Goal: Transaction & Acquisition: Register for event/course

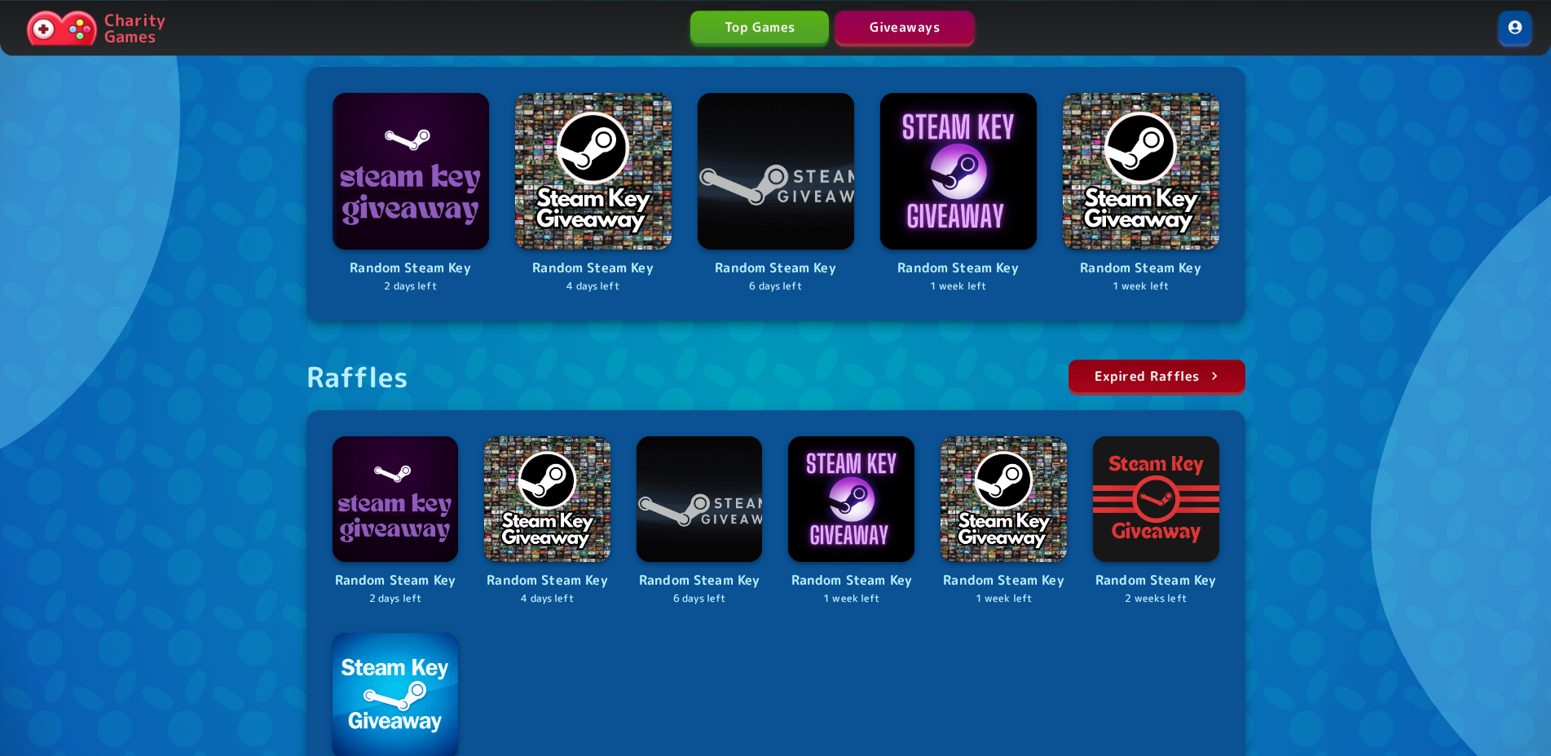
scroll to position [333, 0]
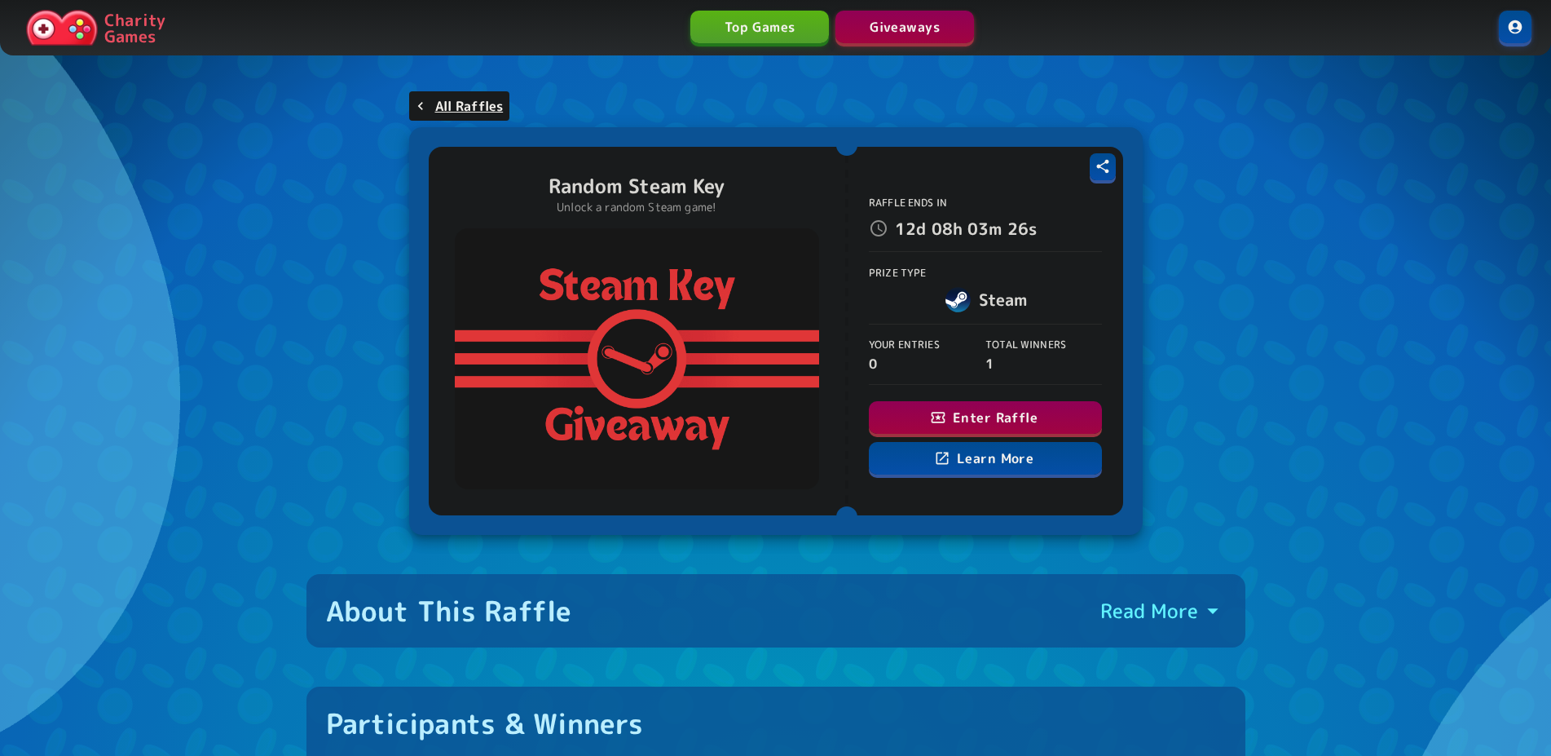
click at [972, 408] on button "Enter Raffle" at bounding box center [985, 417] width 233 height 33
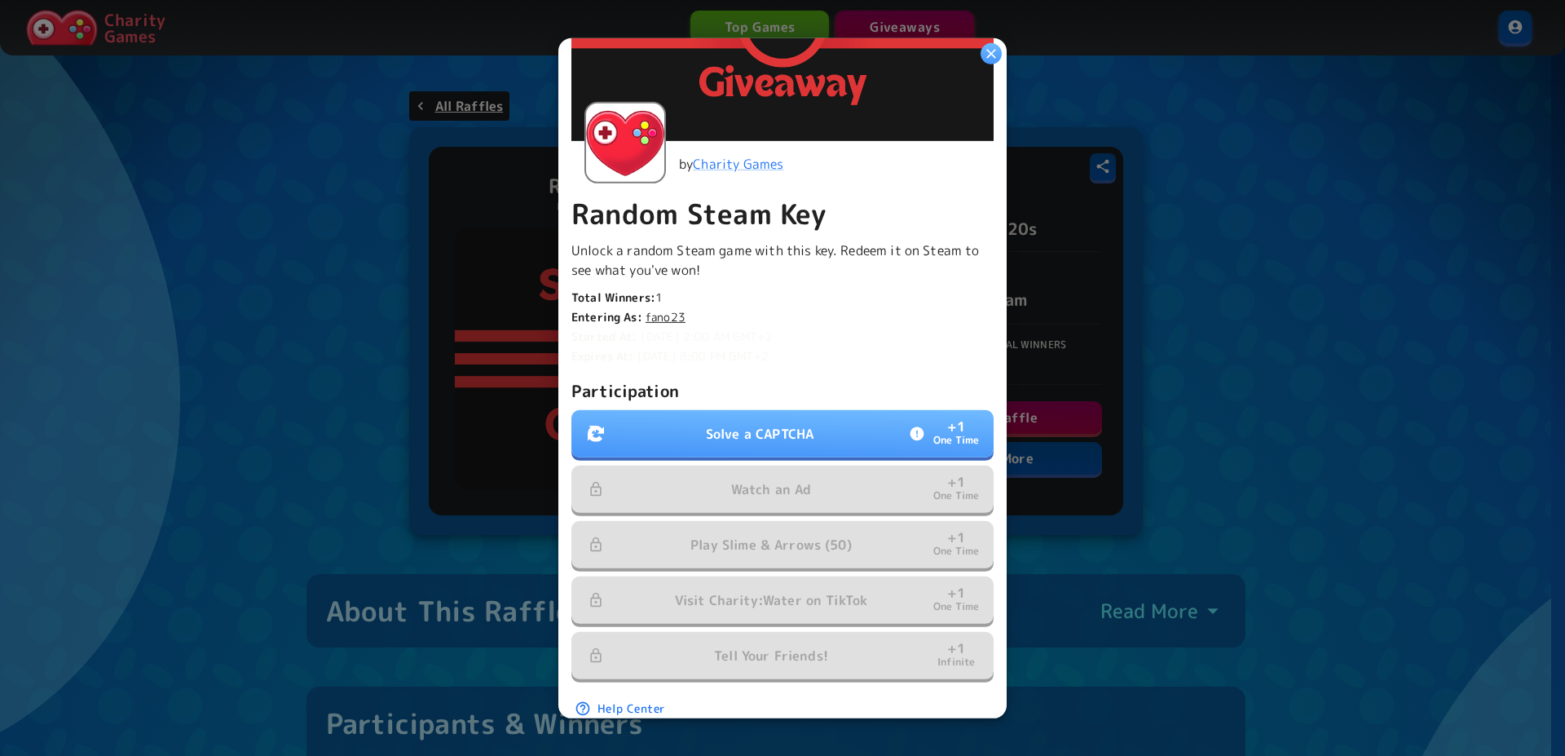
scroll to position [222, 0]
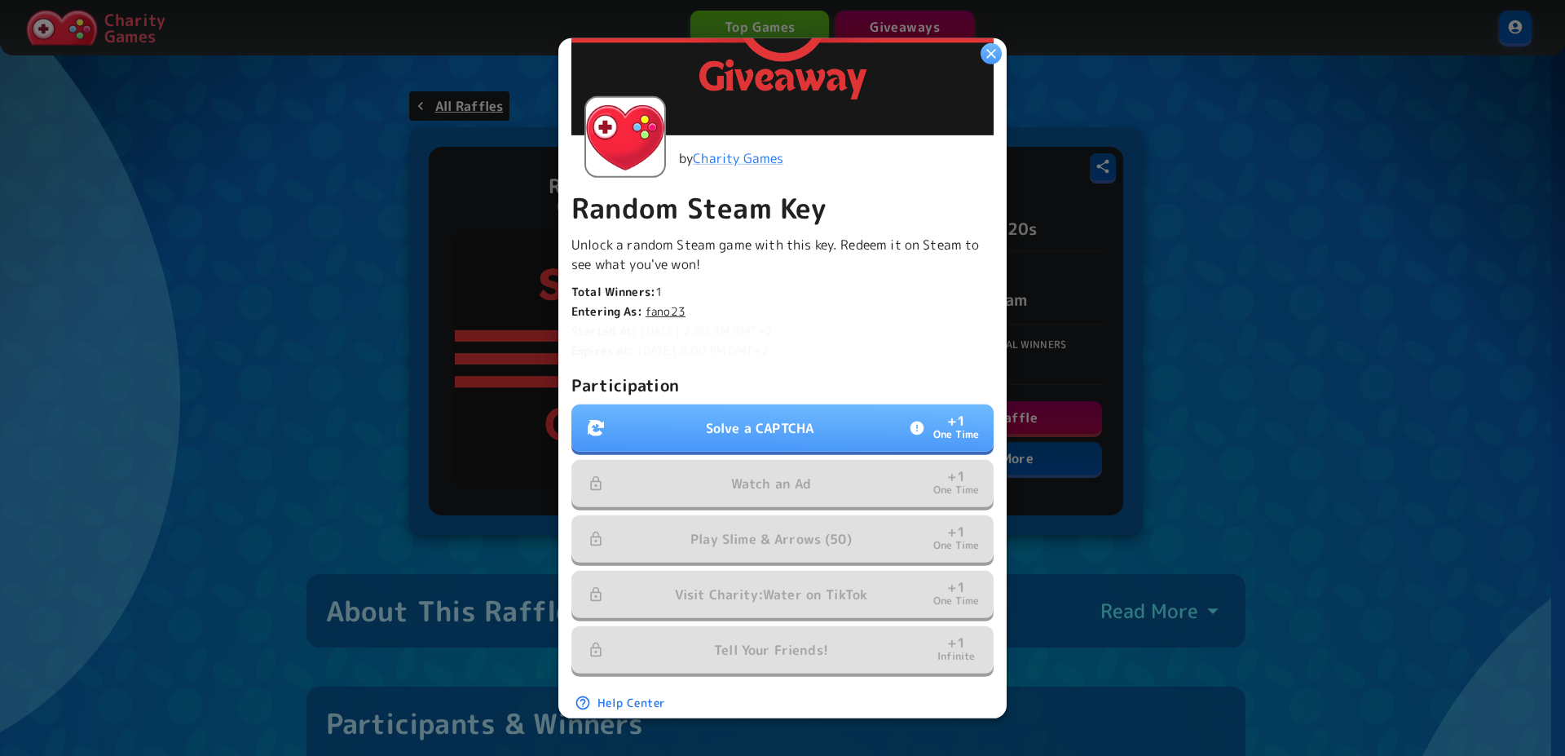
click at [813, 417] on button "Solve a CAPTCHA + 1 One Time" at bounding box center [782, 427] width 422 height 47
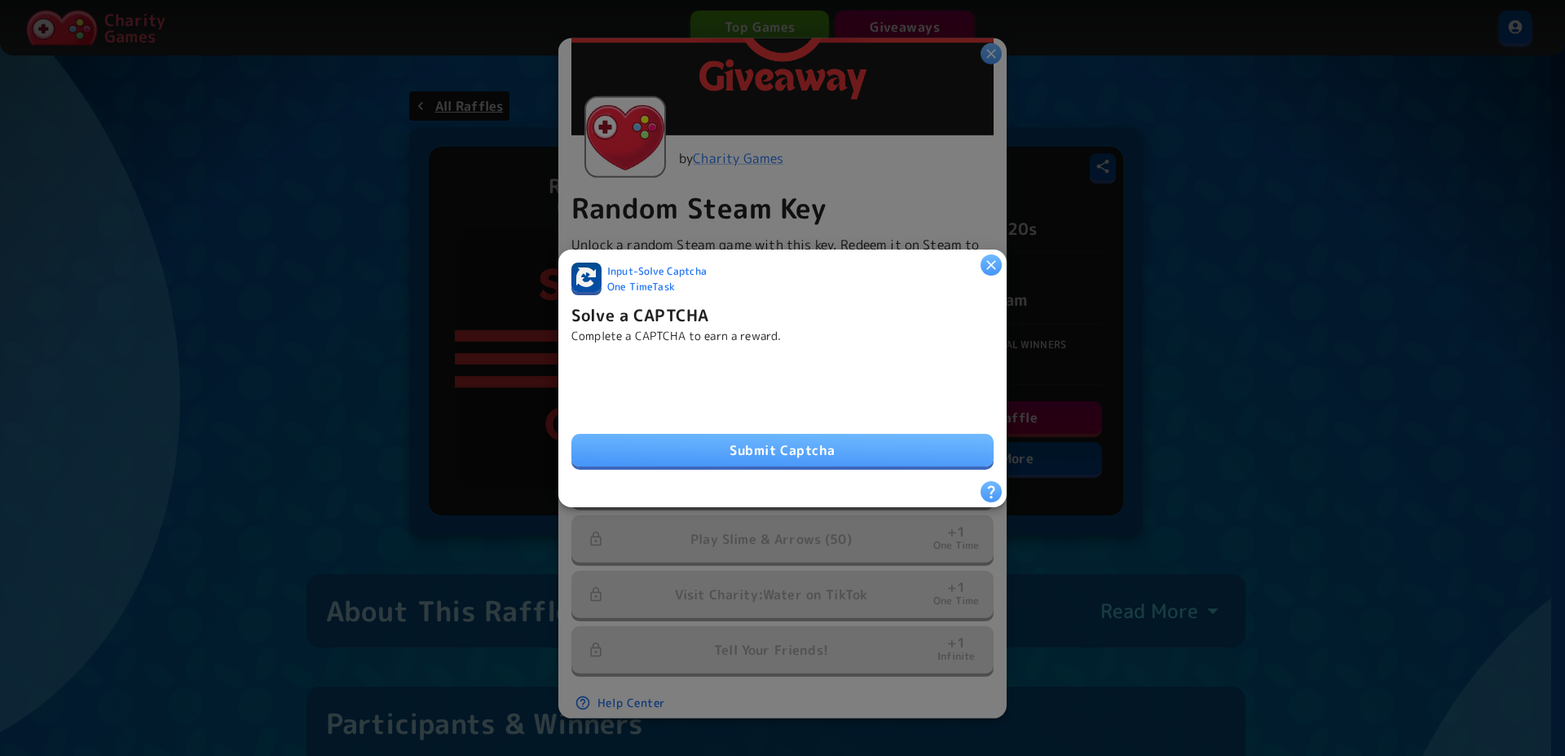
click at [757, 465] on div "Input - Solve Captcha One Time Task Solve a CAPTCHA Complete a CAPTCHA to earn …" at bounding box center [782, 371] width 422 height 218
click at [763, 453] on button "Submit Captcha" at bounding box center [782, 450] width 422 height 33
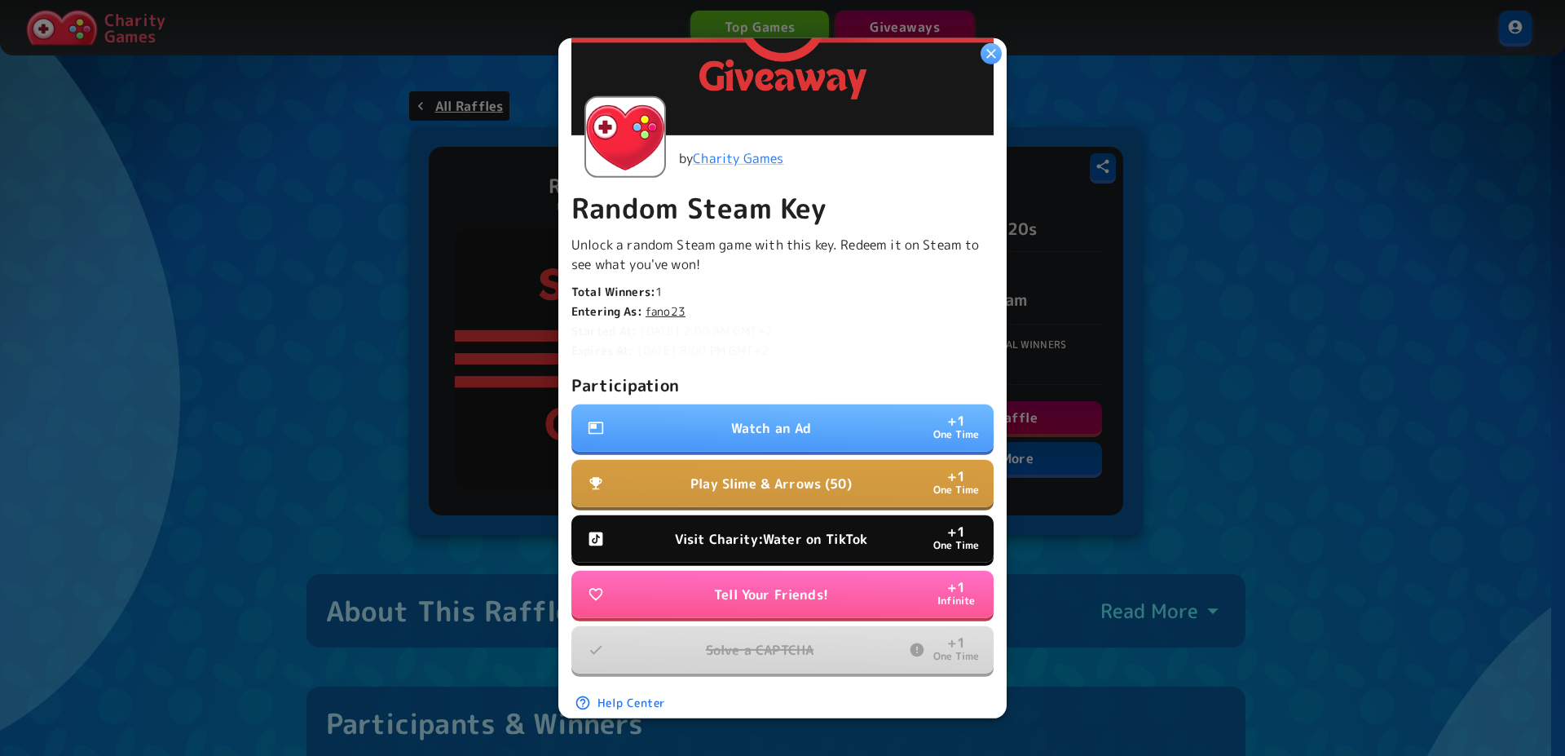
click at [762, 431] on button "Watch an Ad + 1 One Time" at bounding box center [782, 427] width 422 height 47
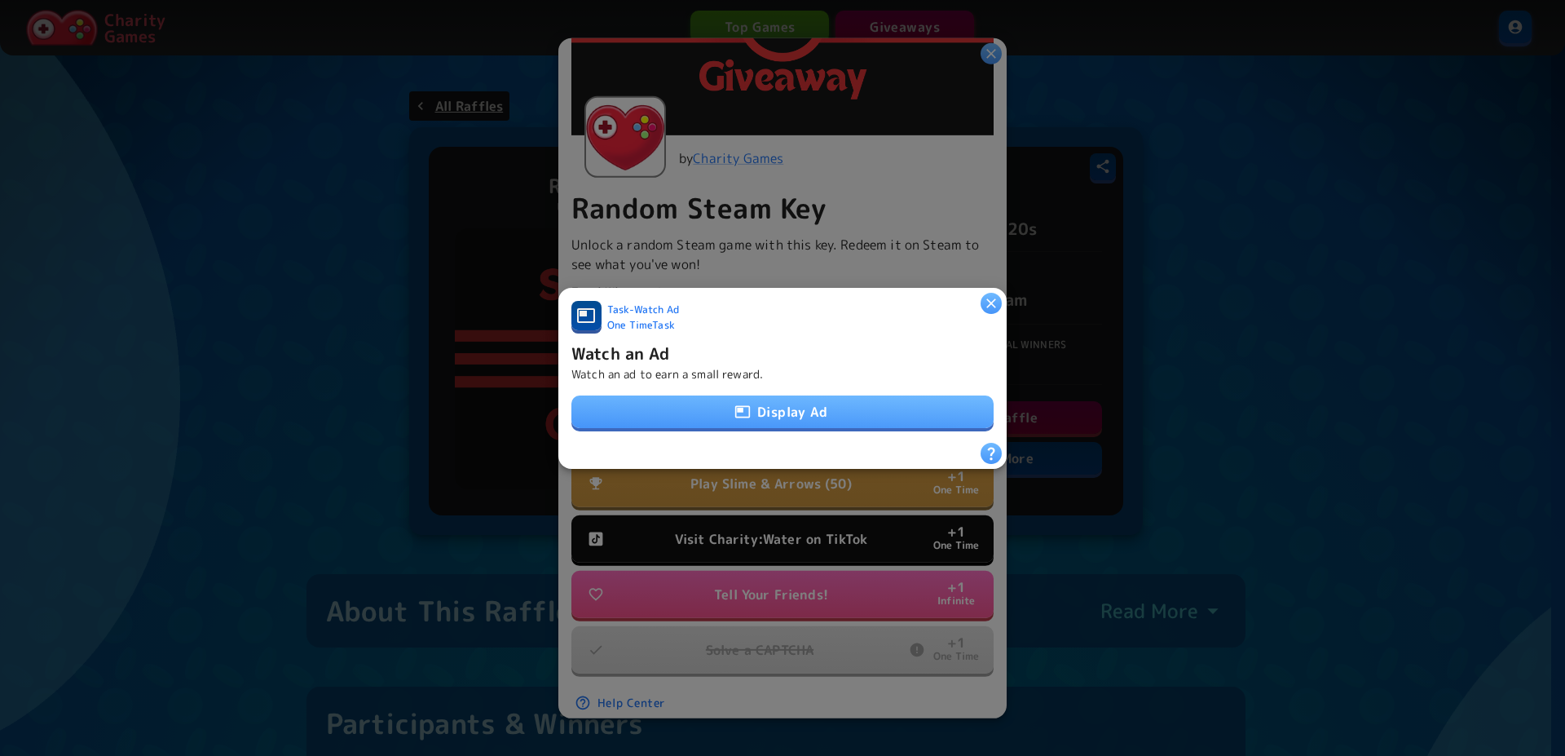
click at [763, 411] on button "Display Ad" at bounding box center [782, 411] width 422 height 33
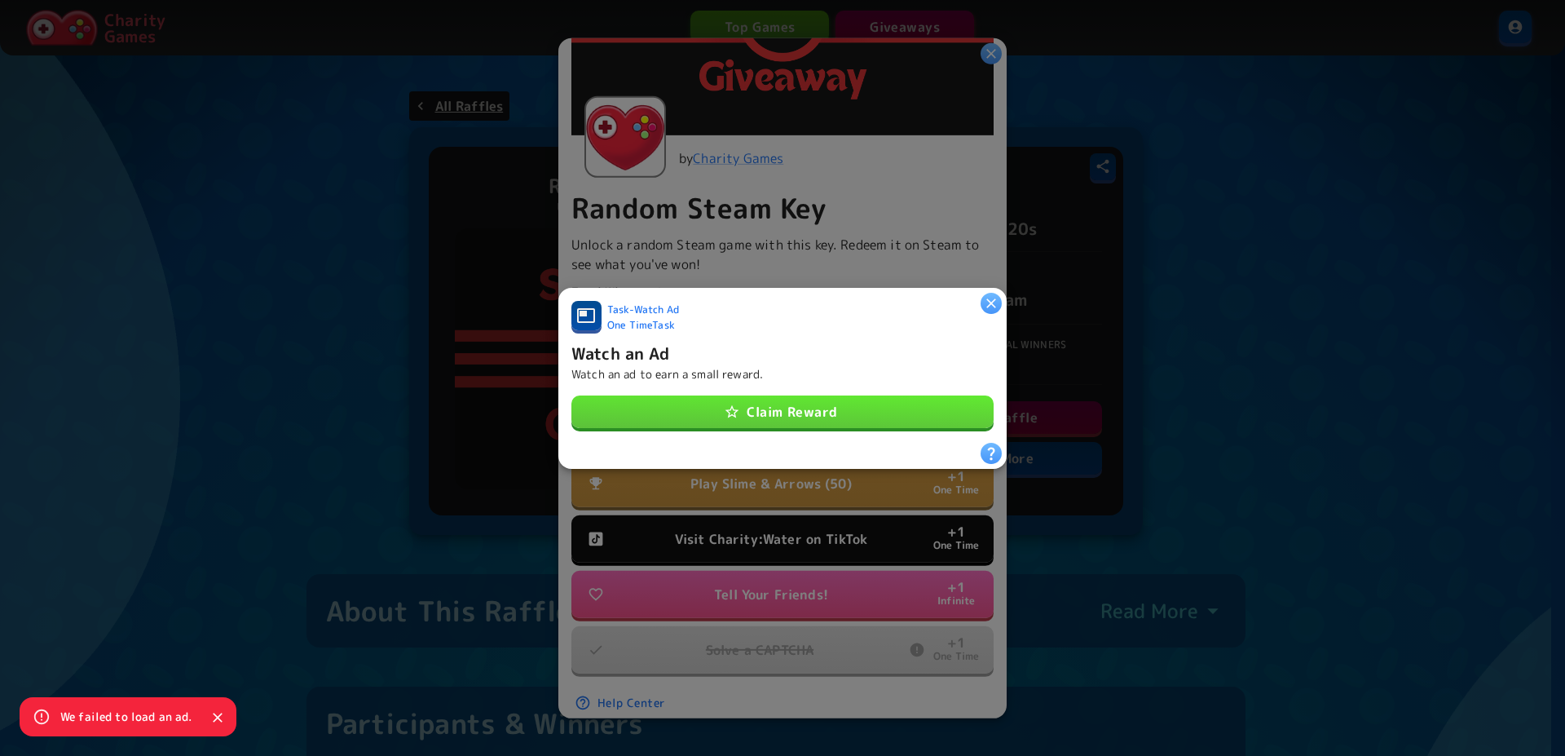
click at [763, 411] on button "Claim Reward" at bounding box center [782, 411] width 422 height 33
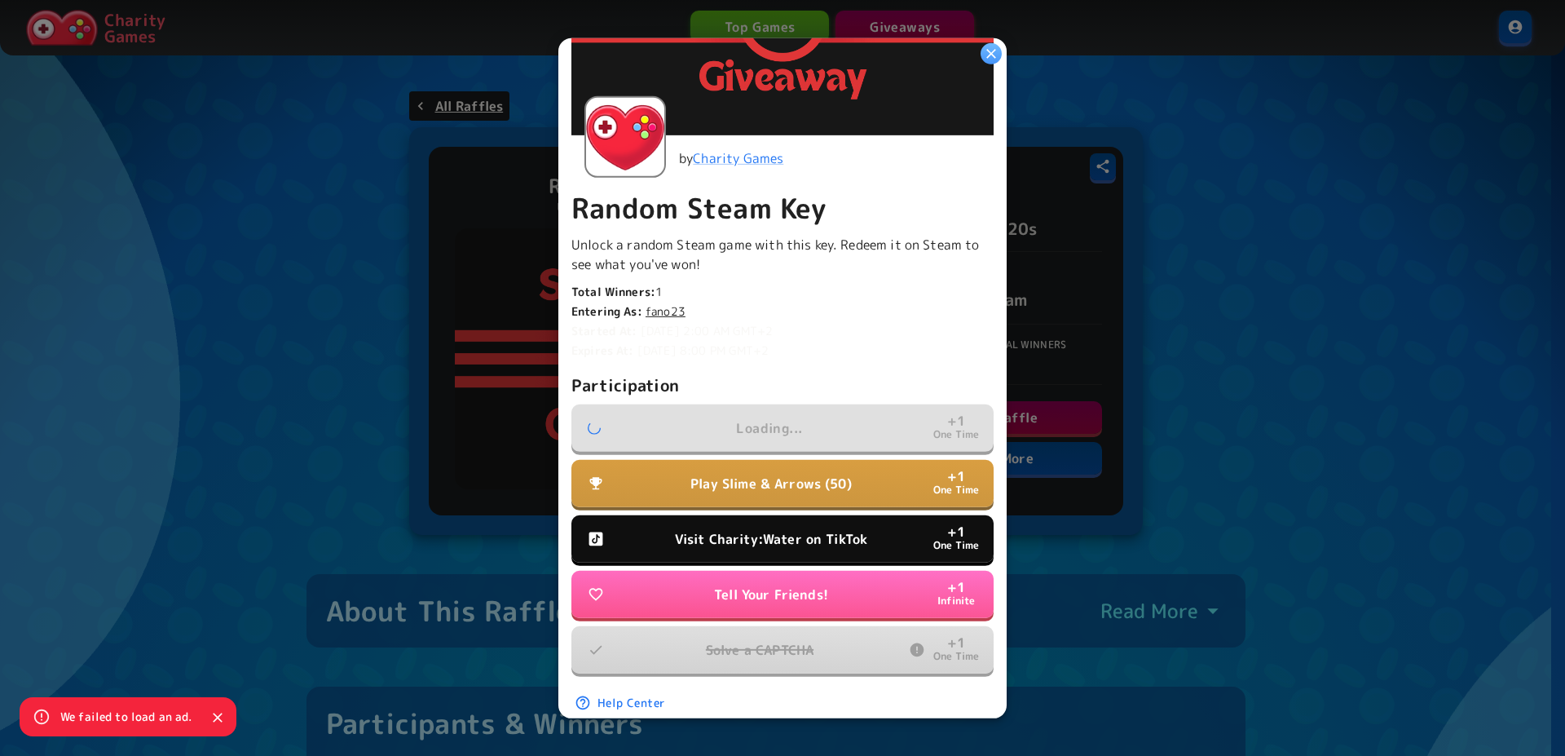
click at [869, 523] on button "Visit Charity:Water on TikTok + 1 One Time" at bounding box center [782, 538] width 422 height 47
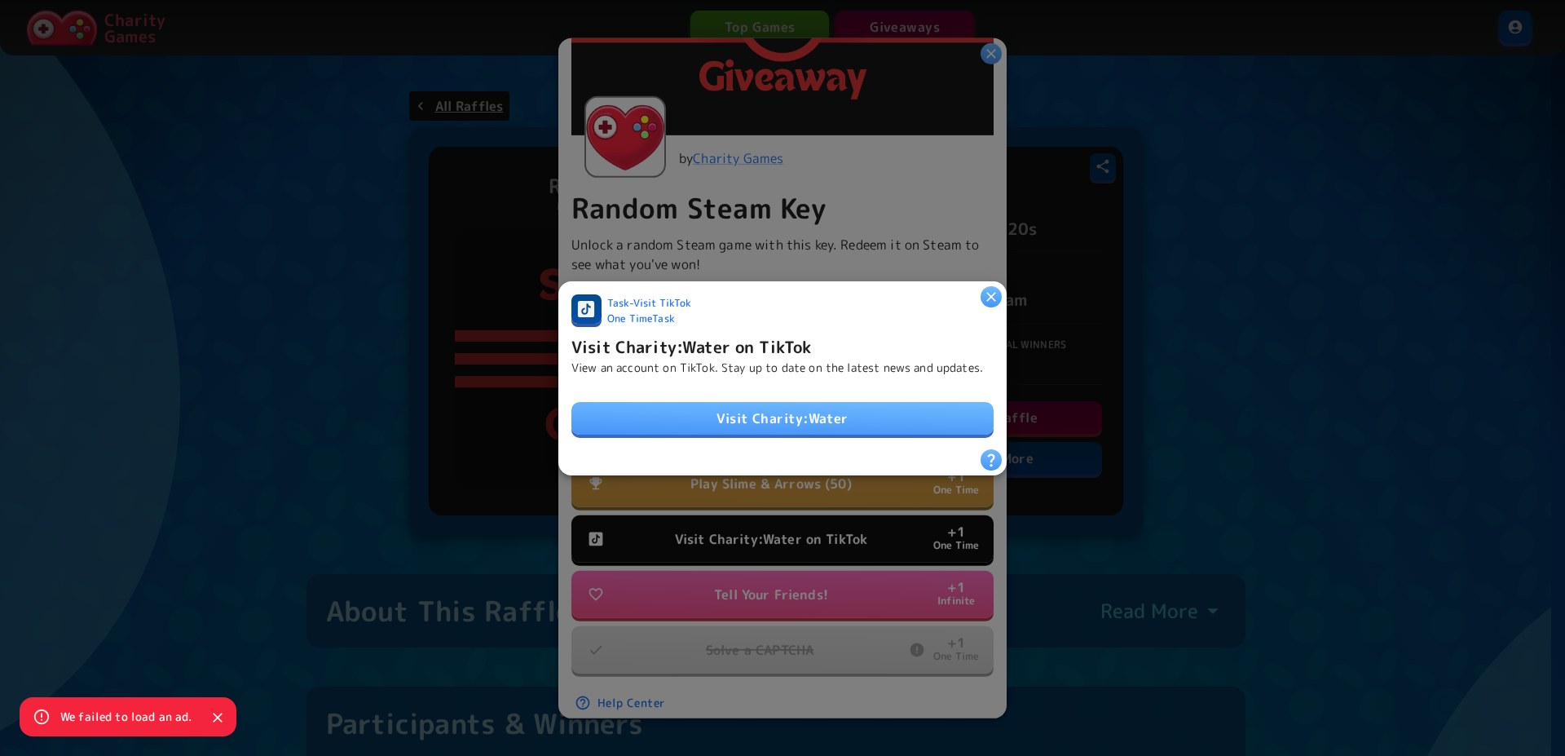
click at [805, 428] on link "Visit Charity:Water" at bounding box center [782, 418] width 422 height 33
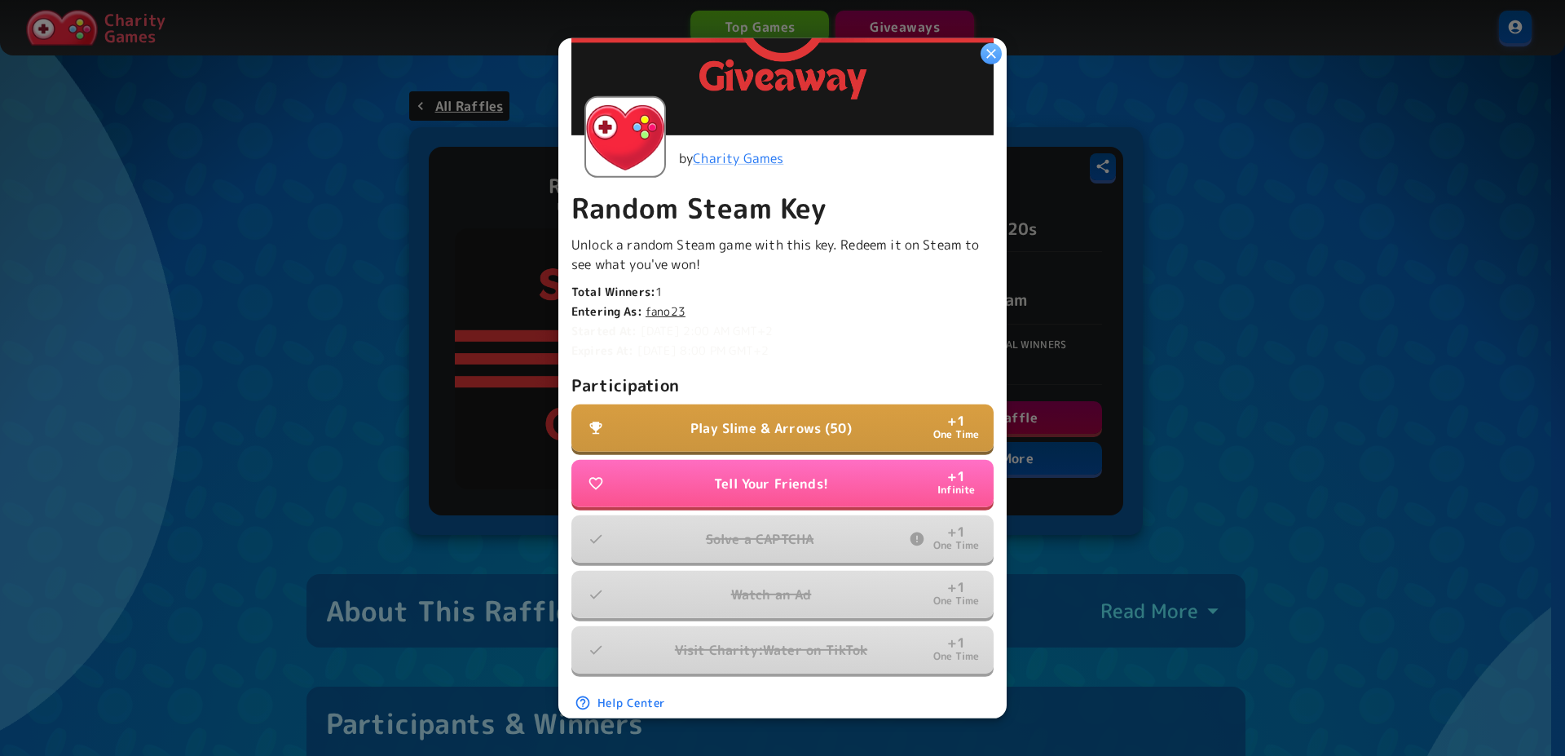
click at [836, 423] on p "Play Slime & Arrows (50)" at bounding box center [770, 428] width 161 height 20
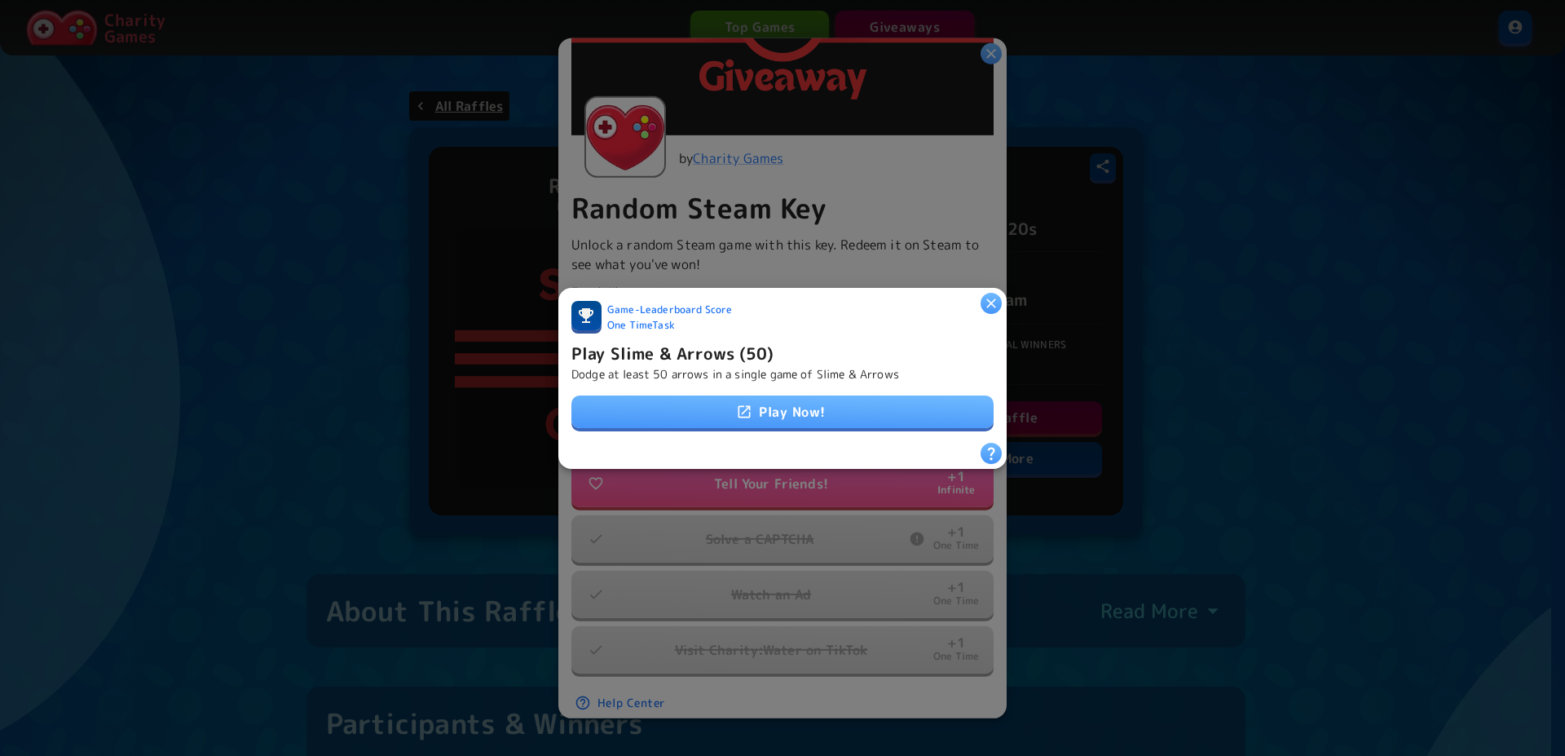
click at [822, 404] on link "Play Now!" at bounding box center [782, 411] width 422 height 33
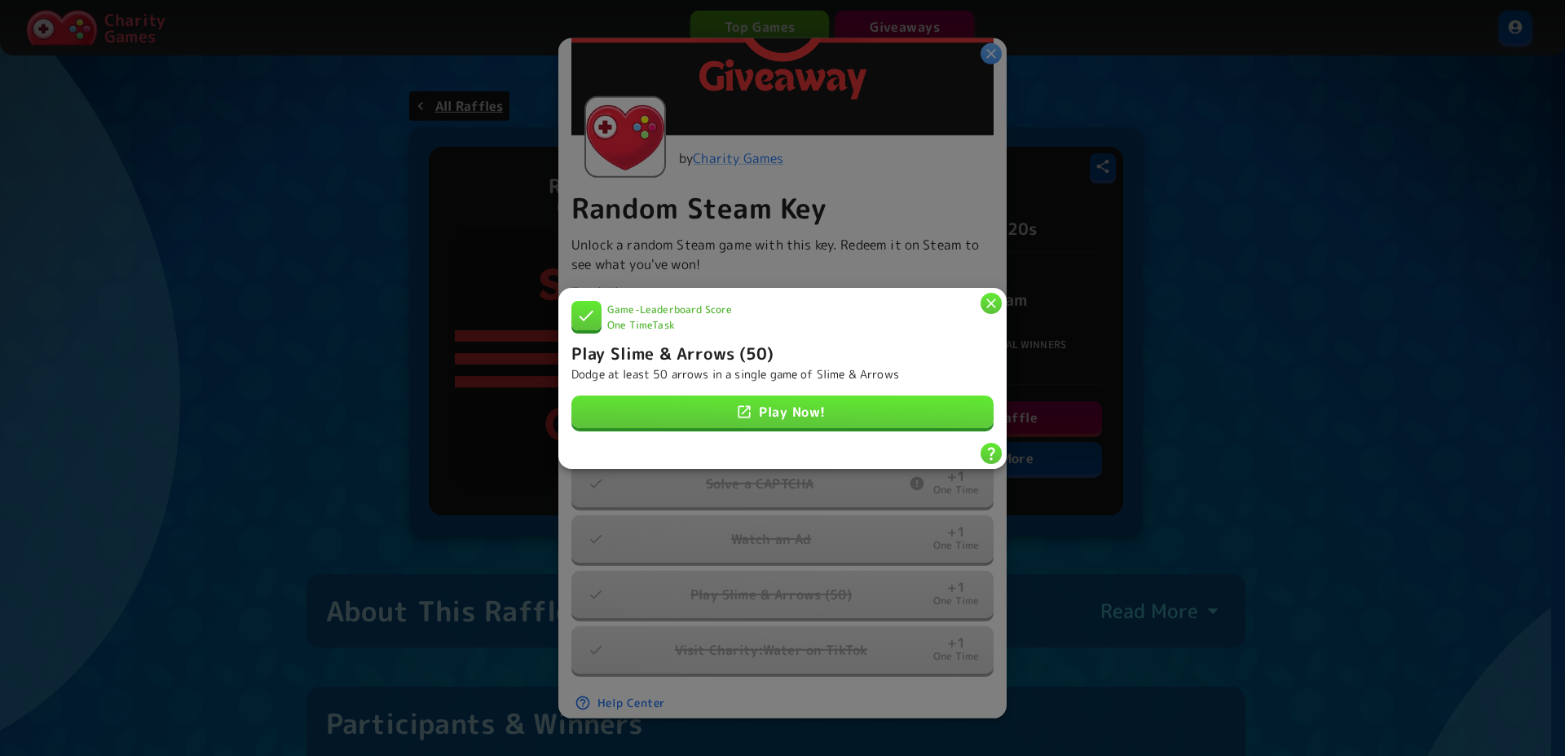
drag, startPoint x: 1002, startPoint y: 307, endPoint x: 989, endPoint y: 298, distance: 15.4
click at [995, 302] on div "Game - Leaderboard Score One Time Task Play Slime & Arrows (50) Dodge at least …" at bounding box center [782, 377] width 448 height 181
click at [989, 298] on icon "button" at bounding box center [991, 303] width 10 height 10
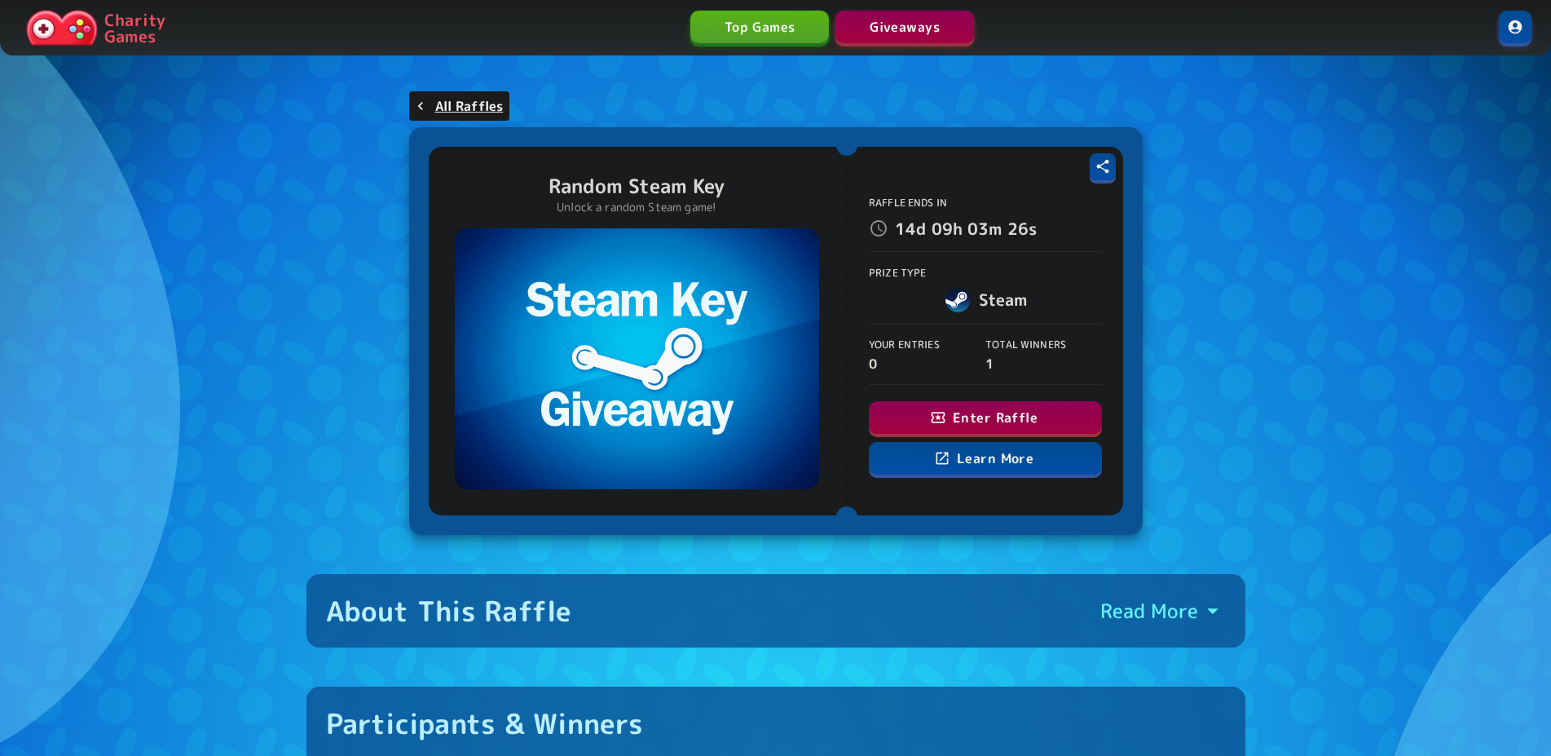
click at [946, 418] on icon "button" at bounding box center [938, 417] width 16 height 16
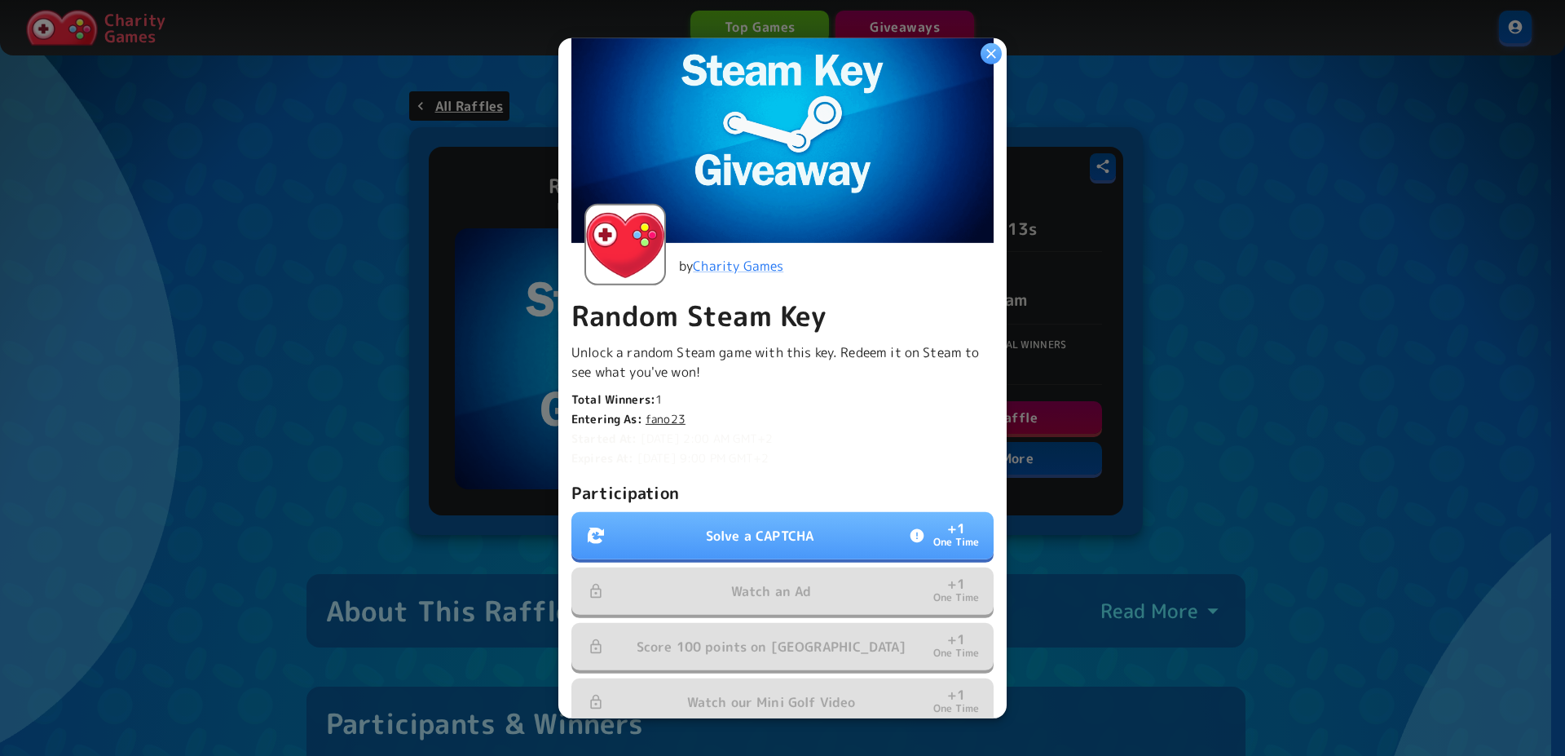
scroll to position [247, 0]
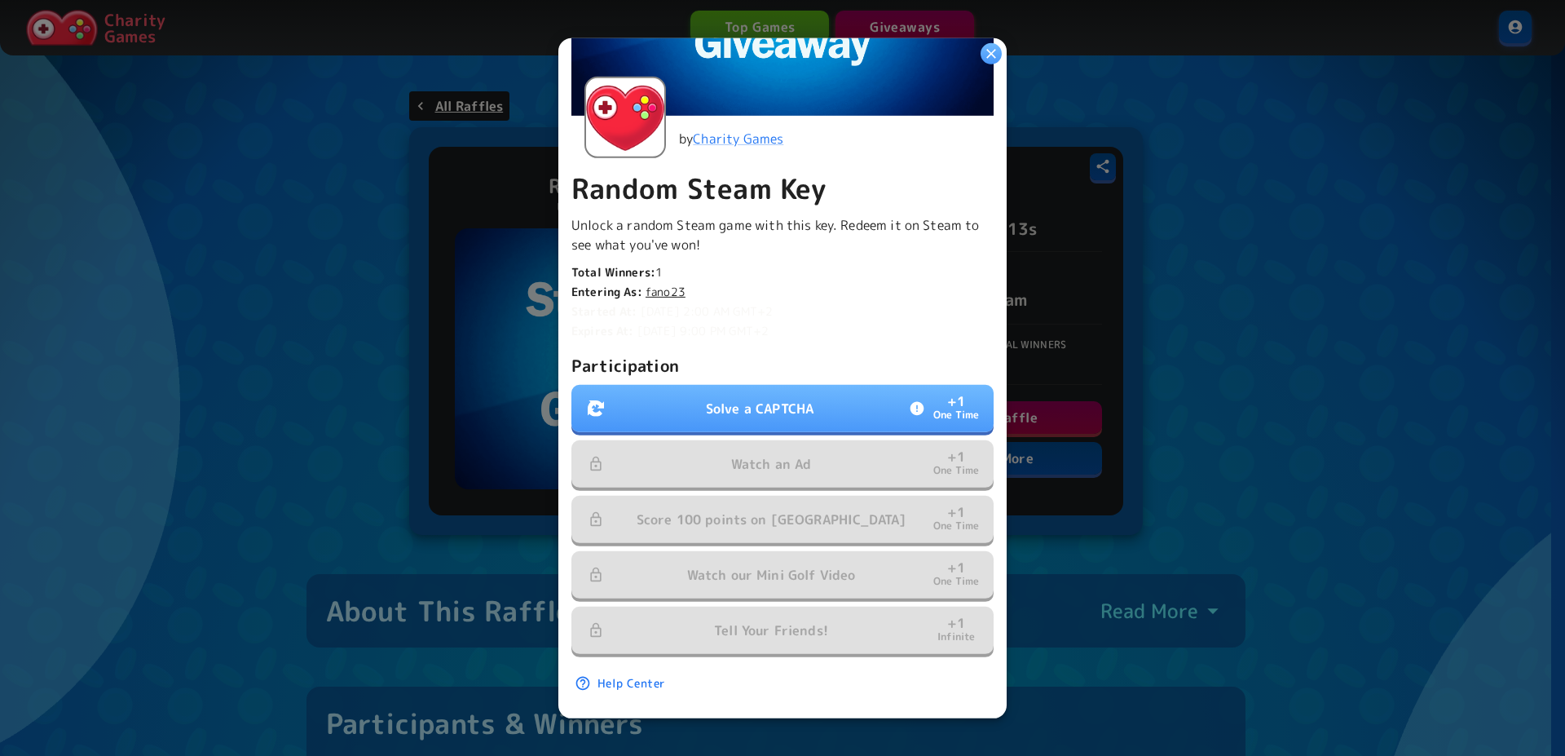
click at [742, 399] on p "Solve a CAPTCHA" at bounding box center [760, 409] width 108 height 20
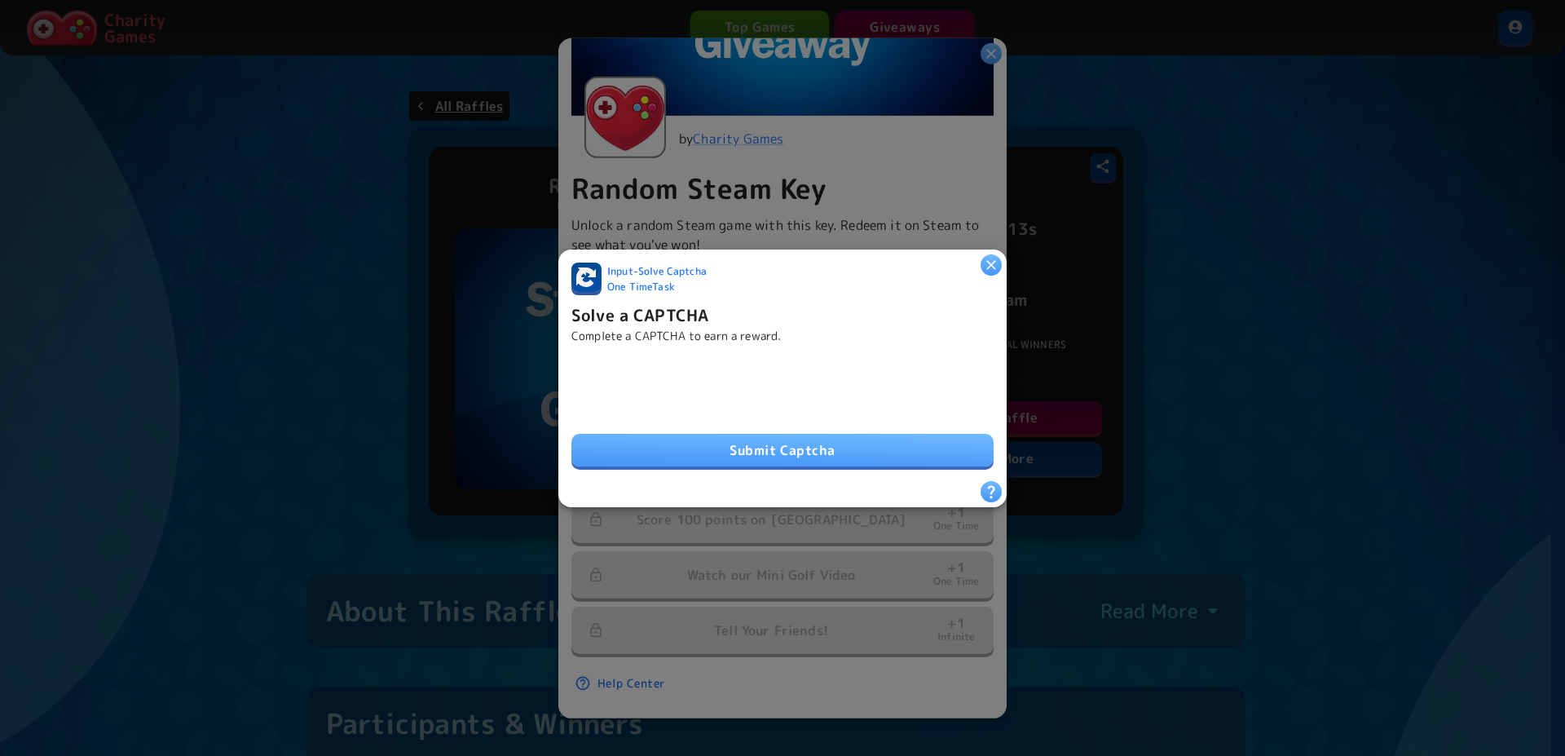
click at [865, 444] on button "Submit Captcha" at bounding box center [782, 450] width 422 height 33
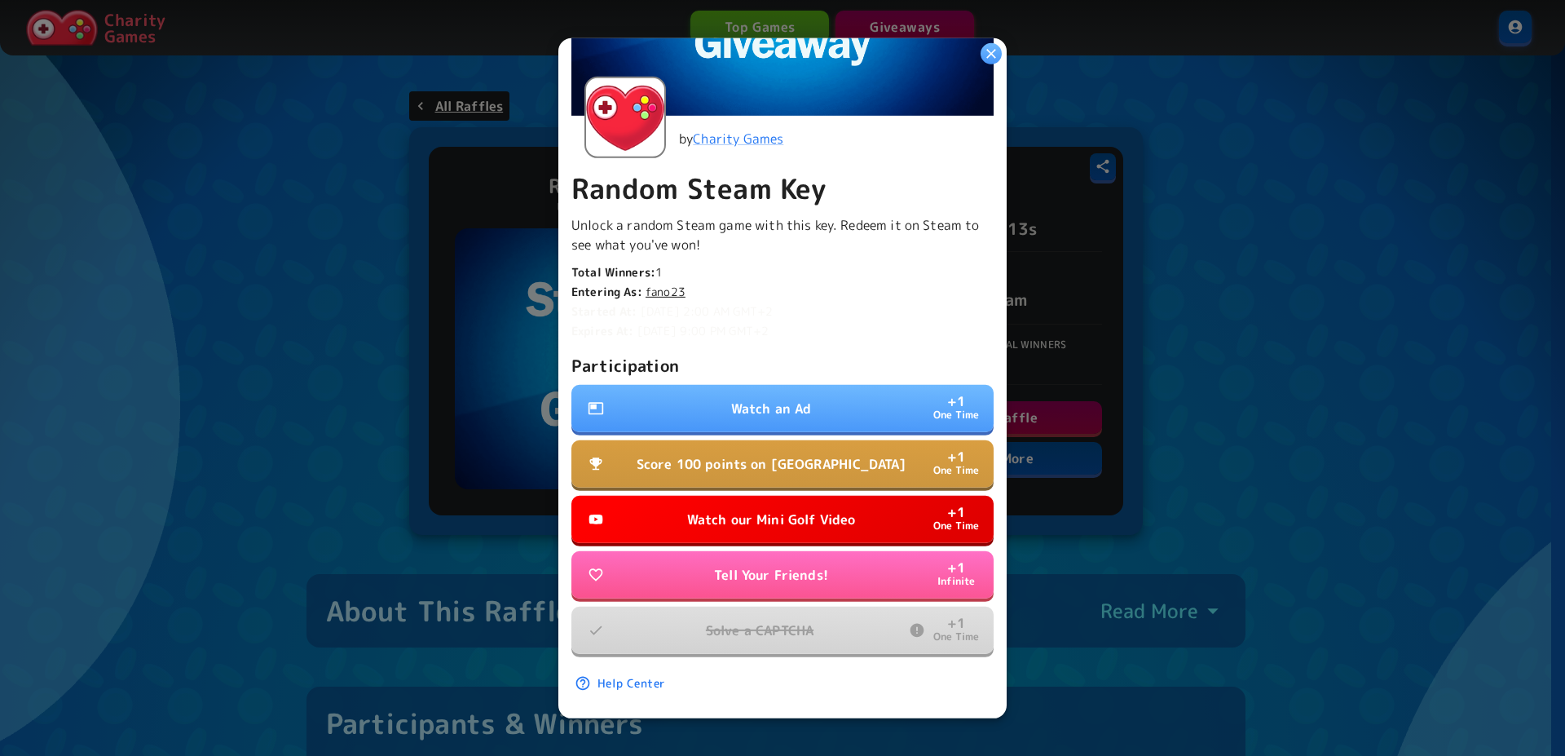
click at [753, 399] on p "Watch an Ad" at bounding box center [771, 409] width 81 height 20
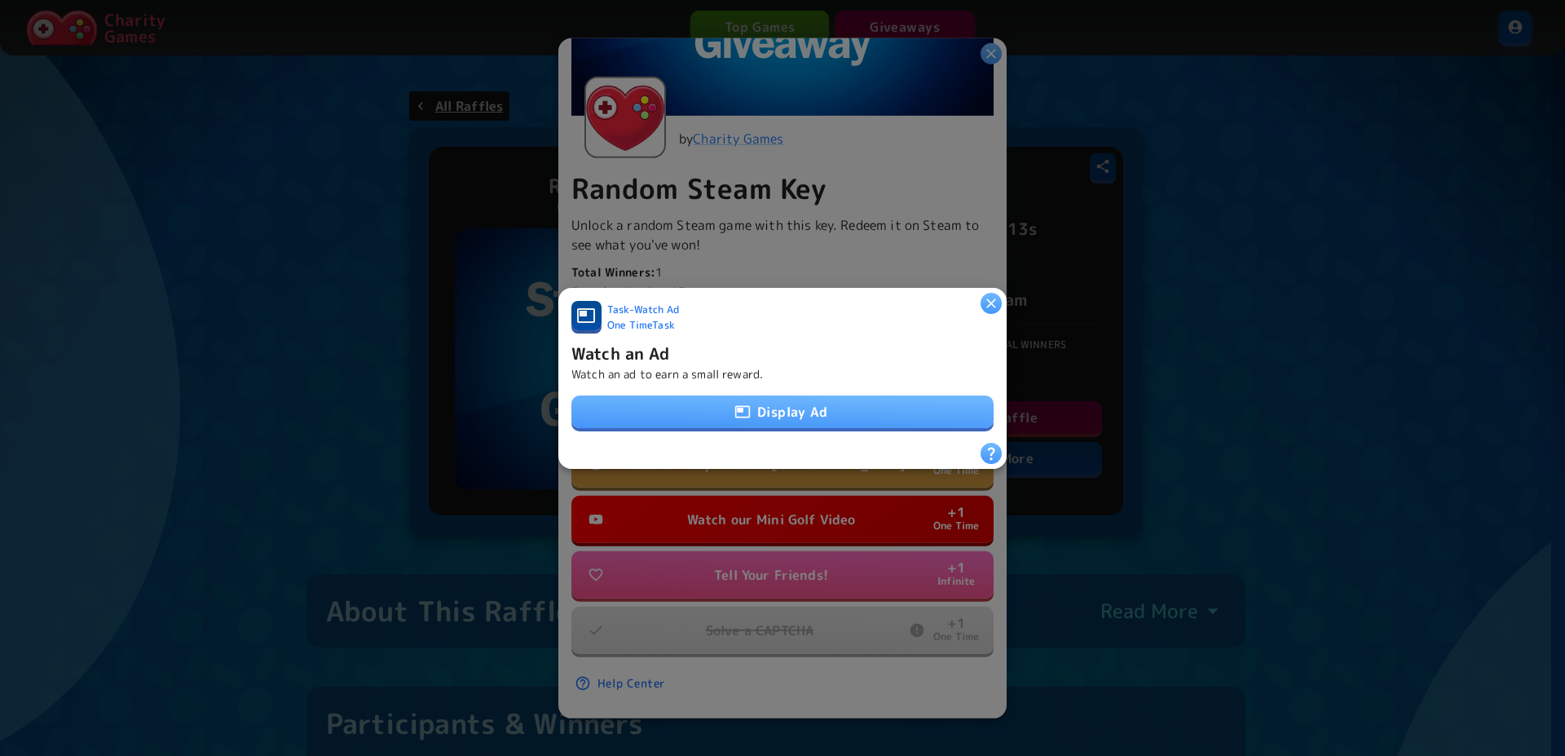
click at [744, 404] on button "Display Ad" at bounding box center [782, 411] width 422 height 33
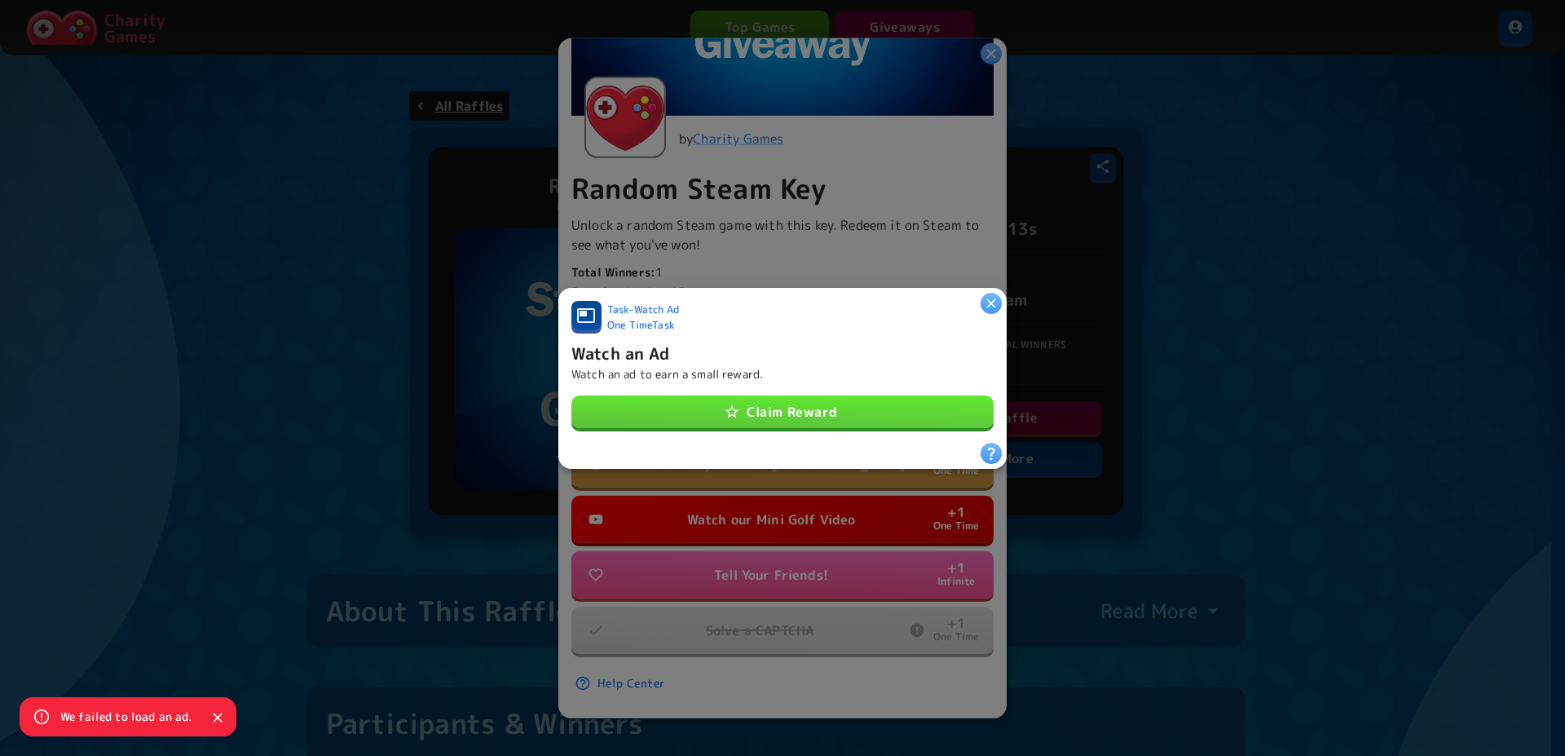
click at [739, 417] on button "Claim Reward" at bounding box center [782, 411] width 422 height 33
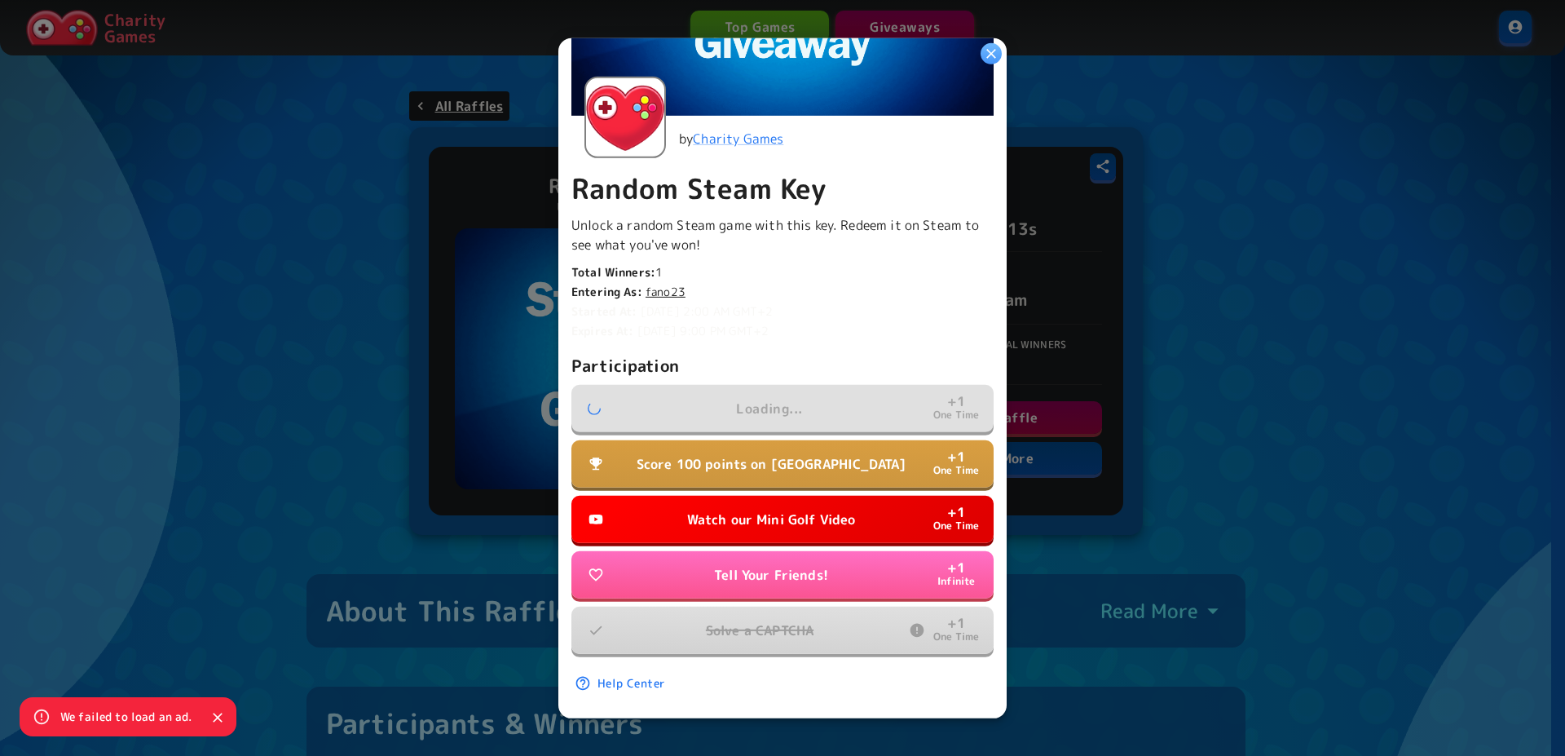
click at [737, 509] on p "Watch our Mini Golf Video" at bounding box center [771, 519] width 169 height 20
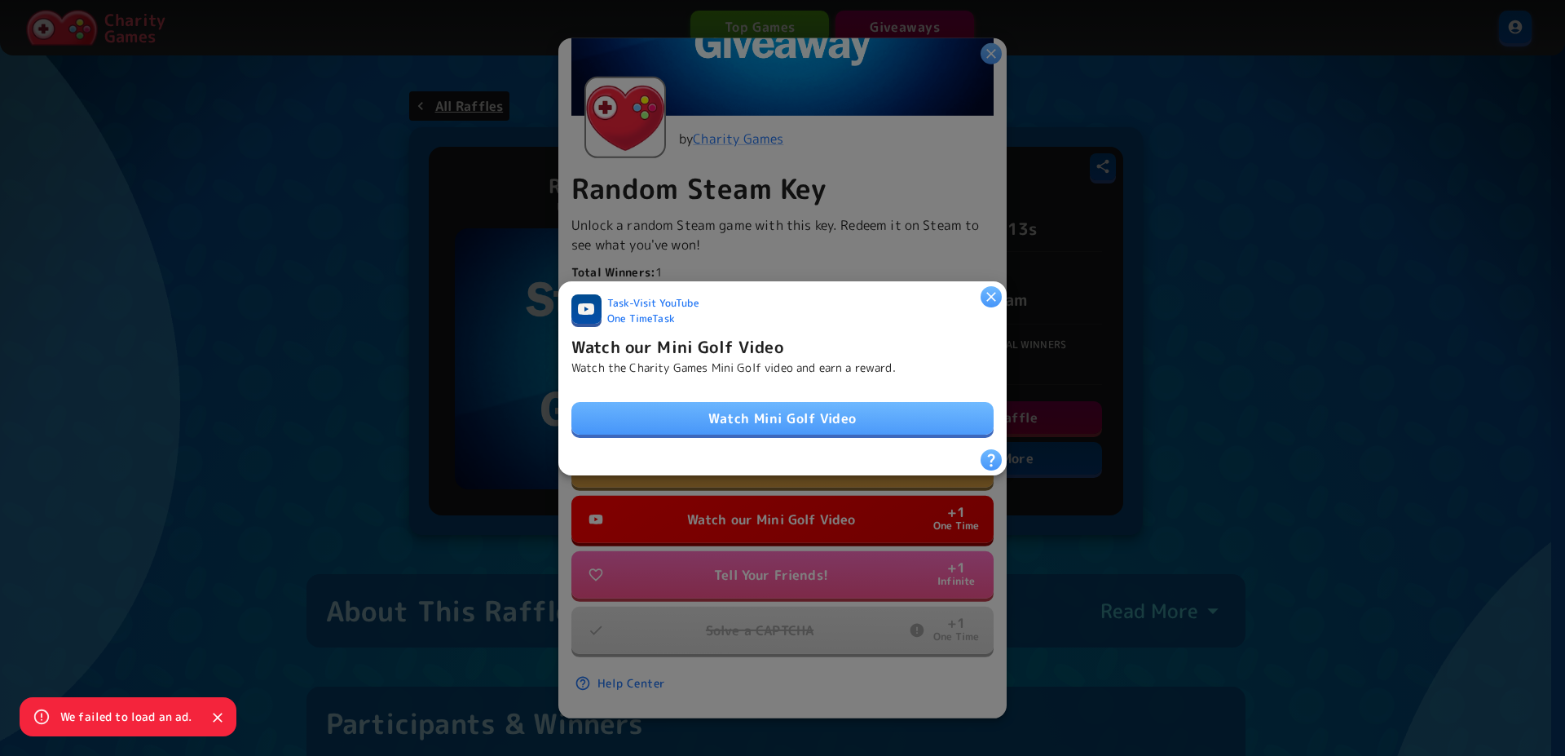
click at [748, 408] on link "Watch Mini Golf Video" at bounding box center [782, 418] width 422 height 33
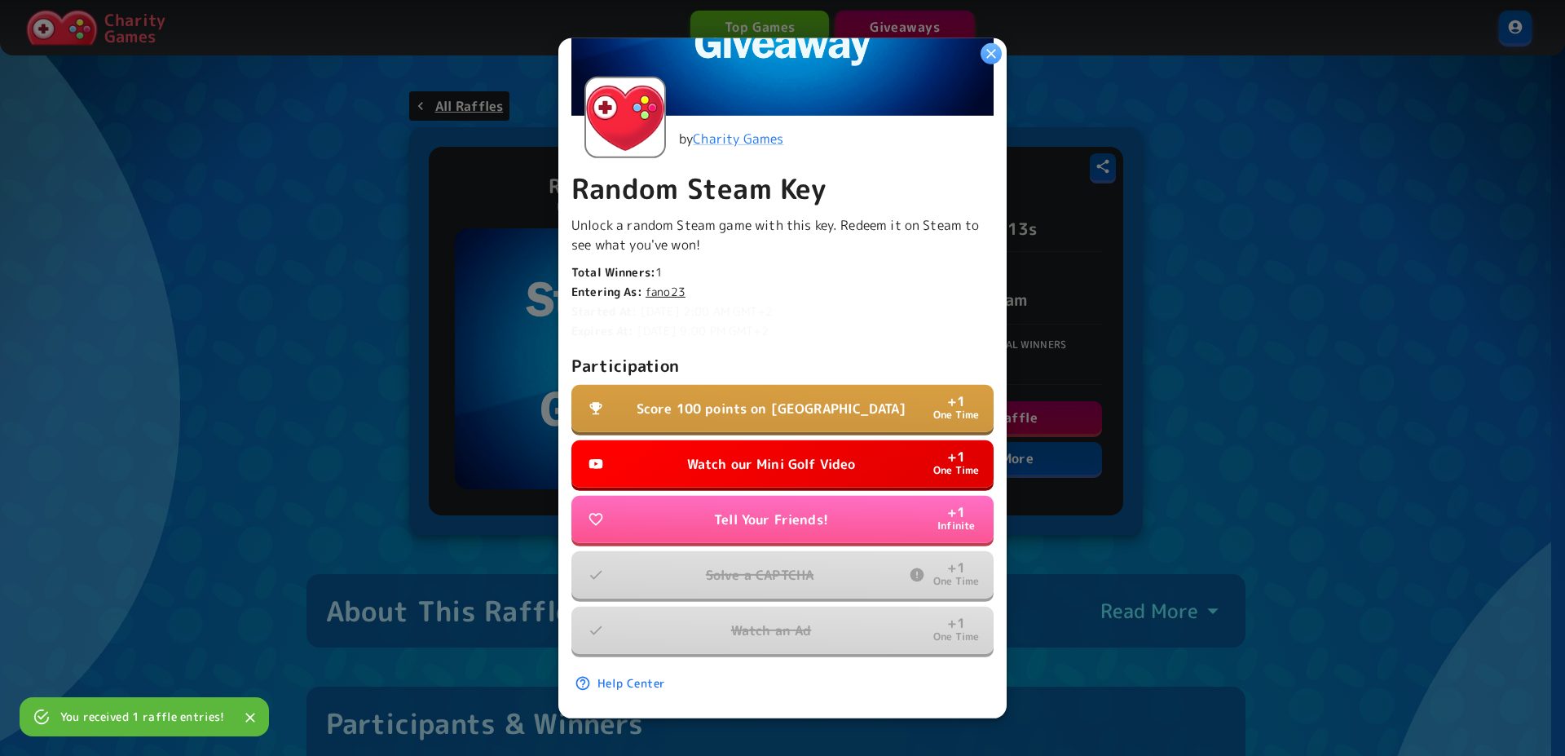
click at [751, 399] on p "Score 100 points on Tall Tower" at bounding box center [772, 409] width 270 height 20
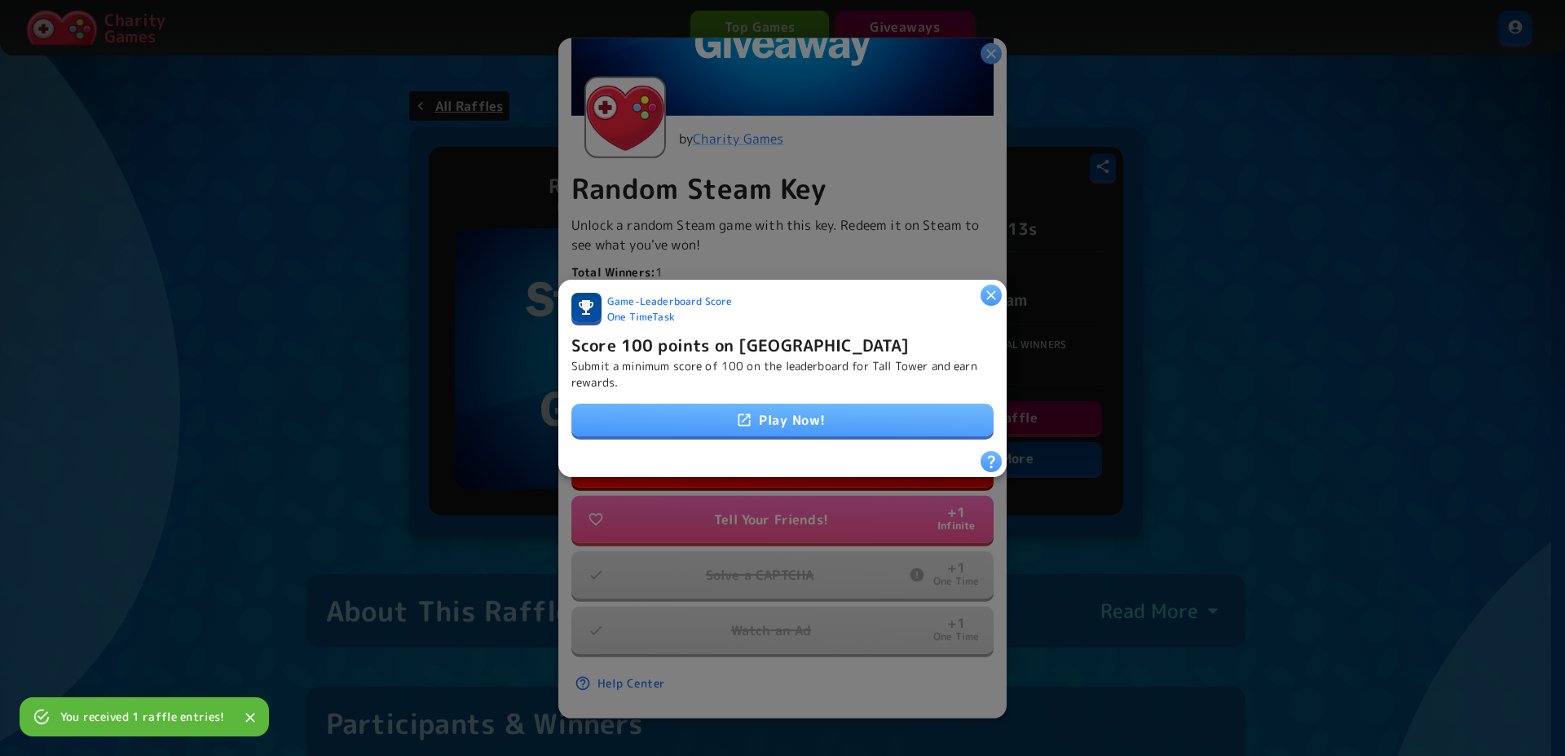
click at [737, 421] on icon at bounding box center [744, 420] width 16 height 16
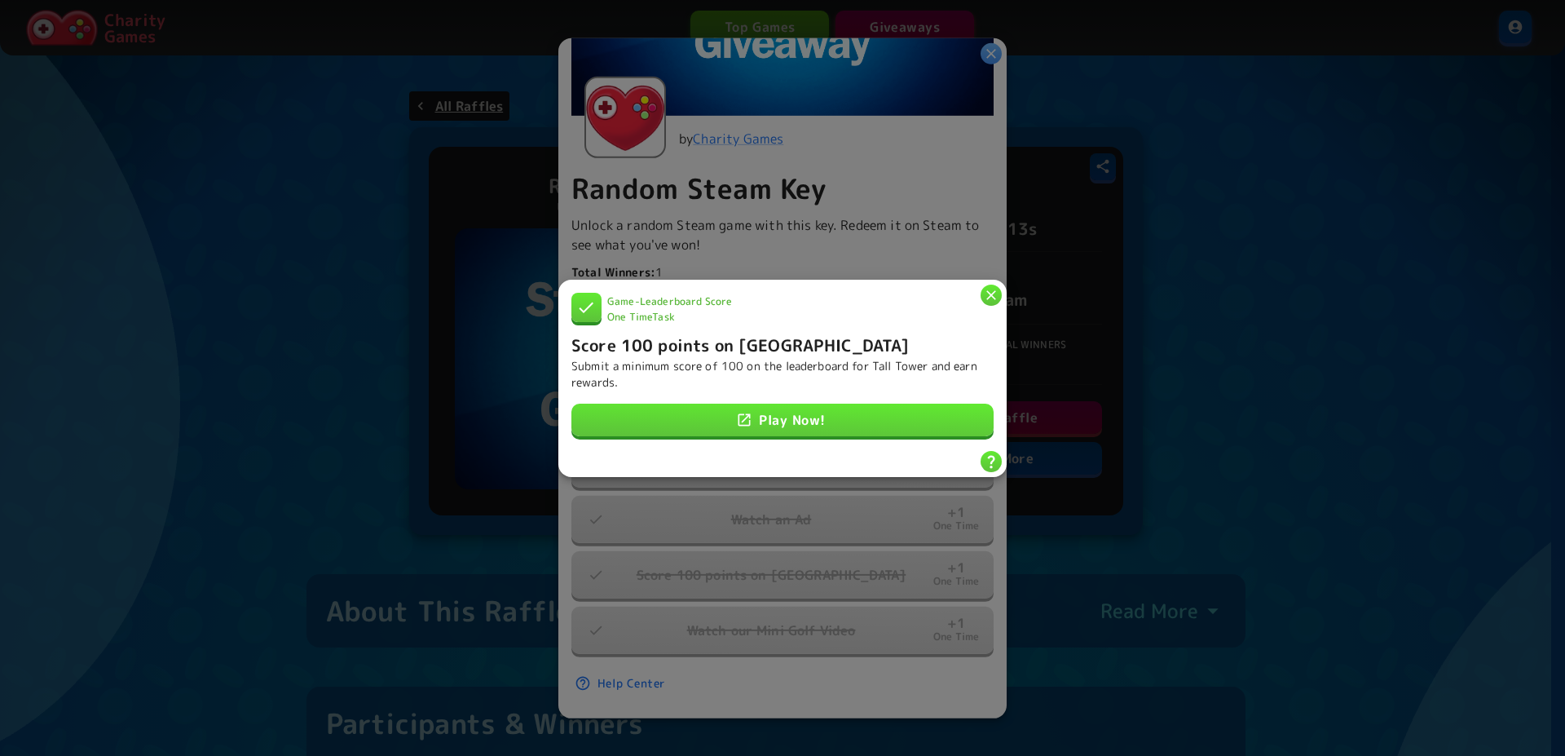
click at [990, 286] on icon "button" at bounding box center [991, 294] width 16 height 16
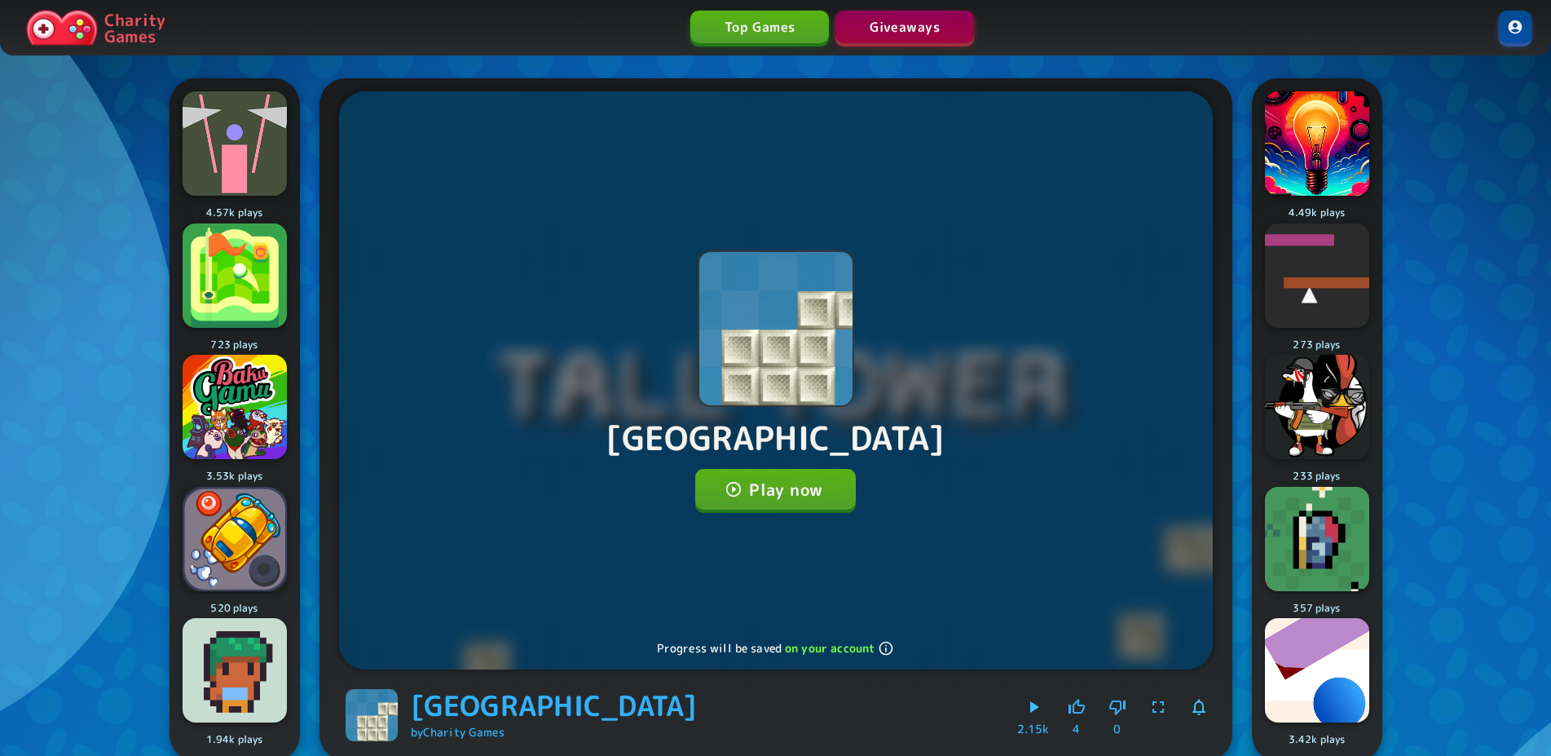
click at [796, 483] on button "Play now" at bounding box center [775, 489] width 161 height 41
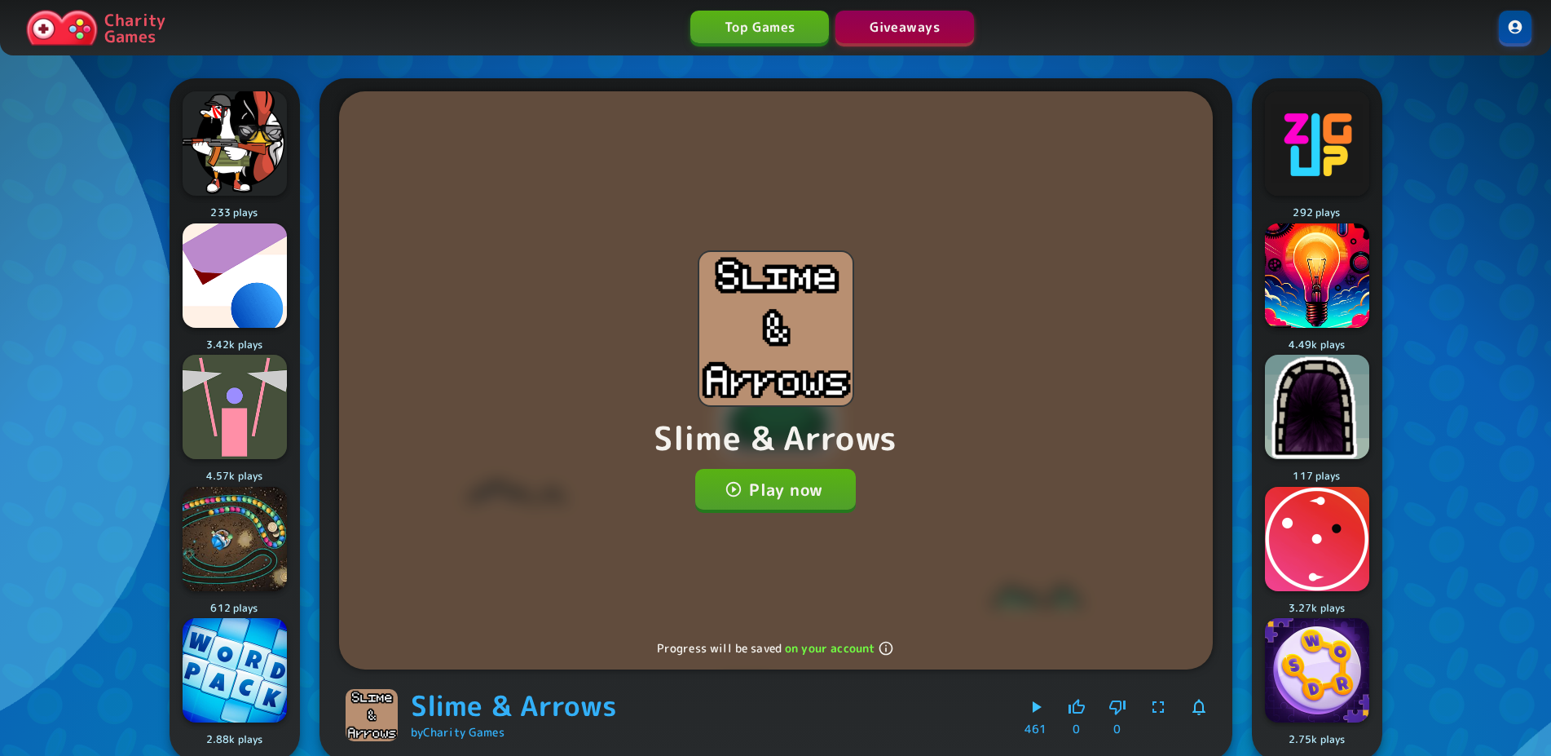
click at [796, 492] on button "Play now" at bounding box center [775, 489] width 161 height 41
